Goal: Information Seeking & Learning: Learn about a topic

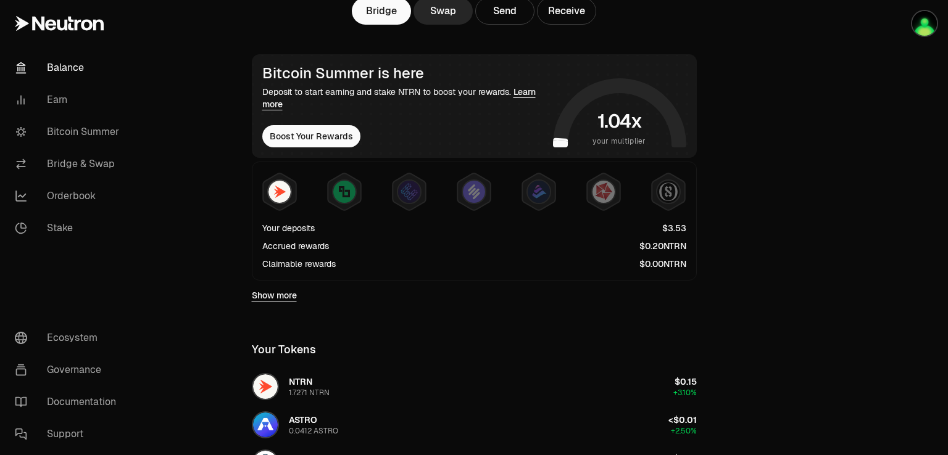
scroll to position [123, 0]
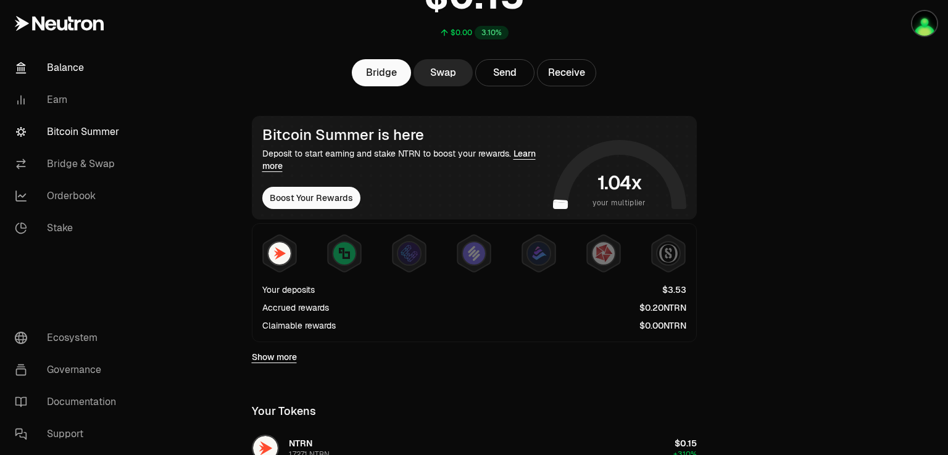
click at [85, 136] on link "Bitcoin Summer" at bounding box center [69, 132] width 128 height 32
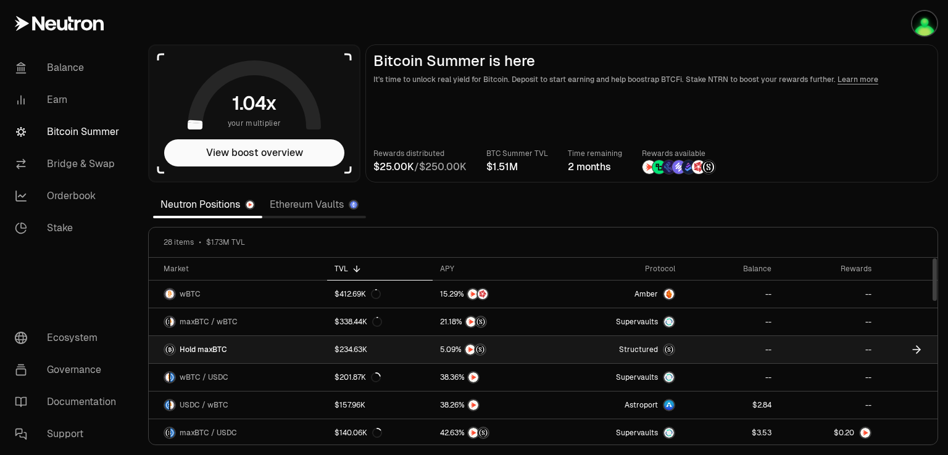
click at [267, 350] on link "Hold maxBTC" at bounding box center [238, 349] width 178 height 27
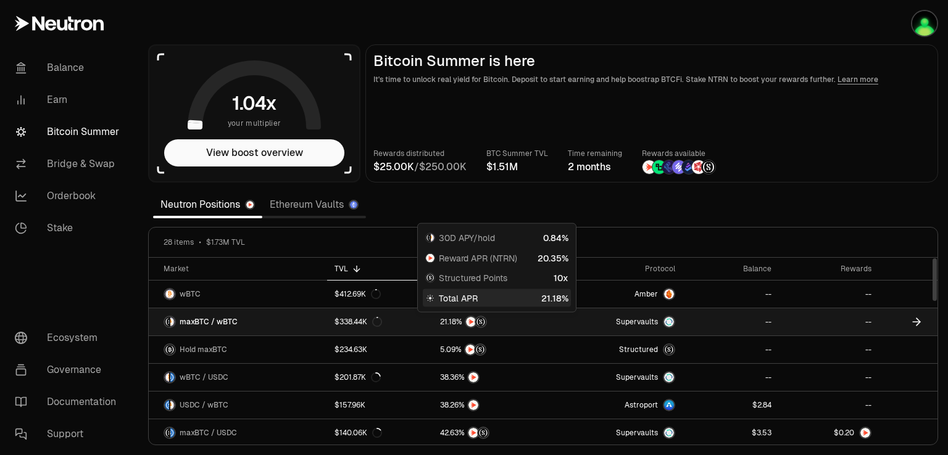
click at [479, 324] on img at bounding box center [481, 322] width 10 height 10
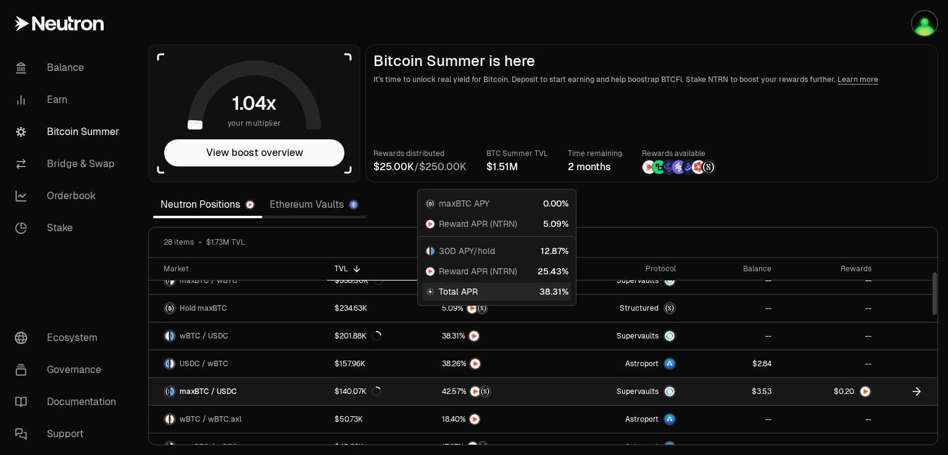
scroll to position [62, 0]
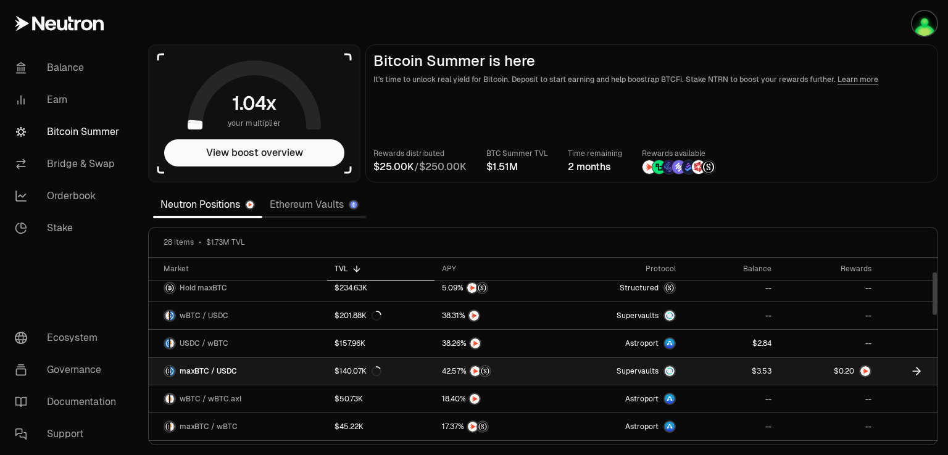
click at [699, 365] on link at bounding box center [731, 371] width 96 height 27
